Goal: Transaction & Acquisition: Purchase product/service

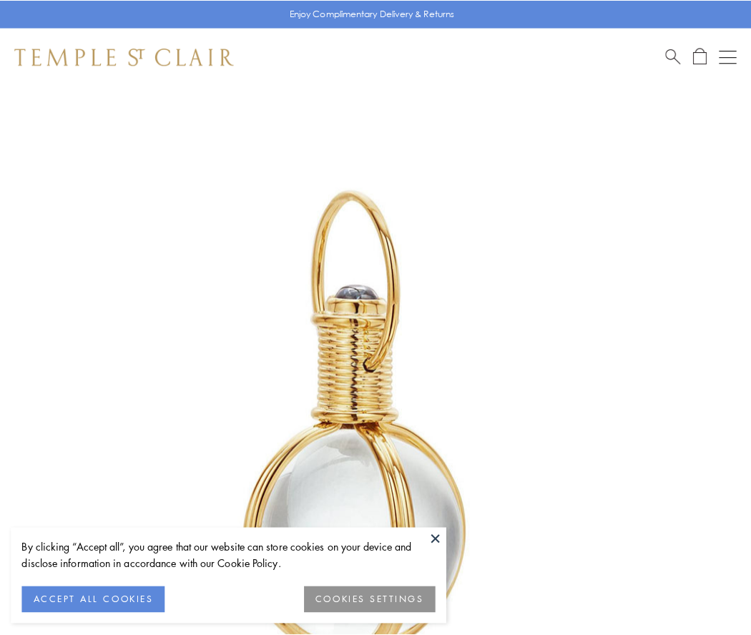
scroll to position [374, 0]
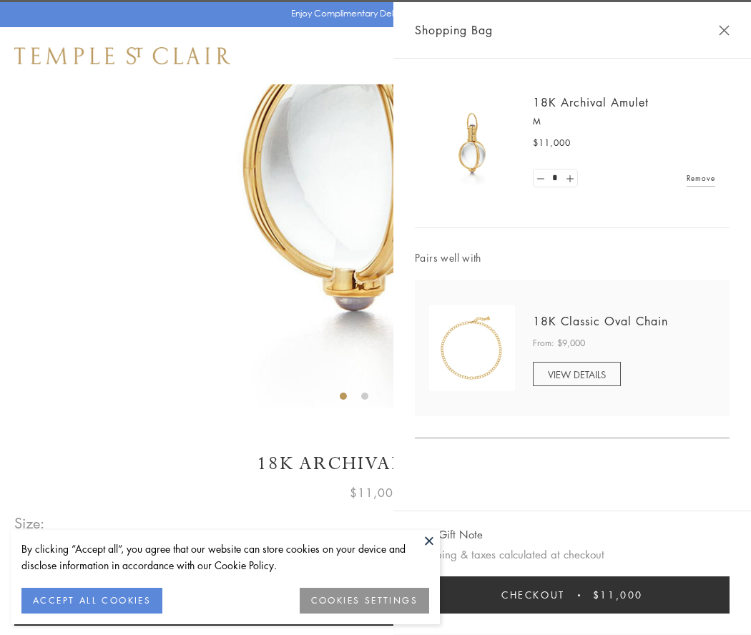
click at [572, 595] on button "Checkout $11,000" at bounding box center [572, 595] width 315 height 37
